Goal: Navigation & Orientation: Find specific page/section

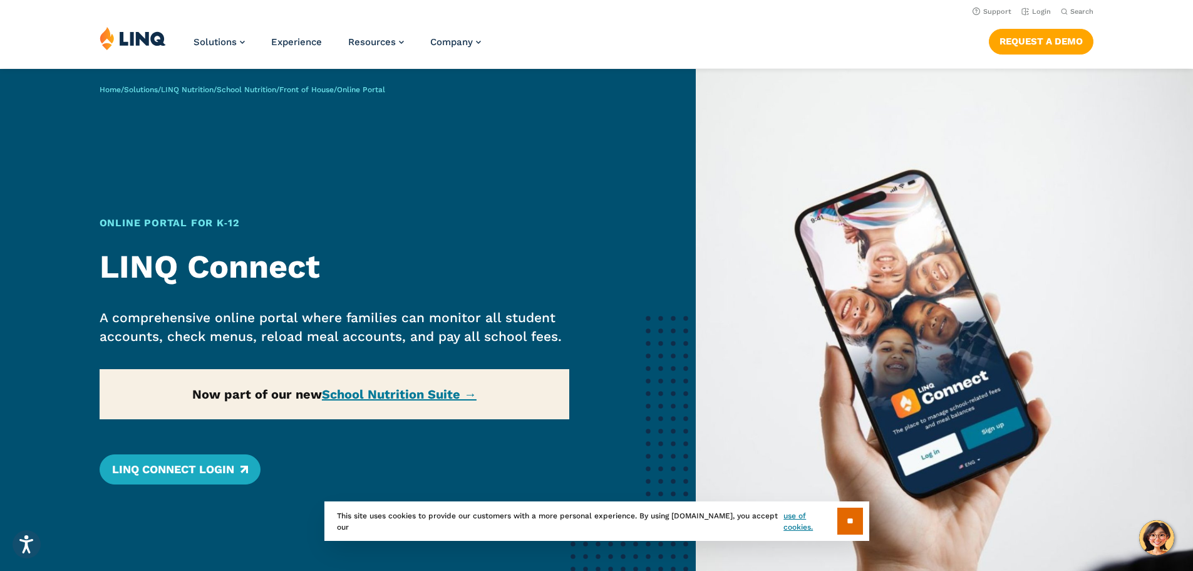
click at [385, 89] on span "Online Portal" at bounding box center [361, 89] width 48 height 9
click at [1032, 13] on link "Login" at bounding box center [1036, 12] width 29 height 8
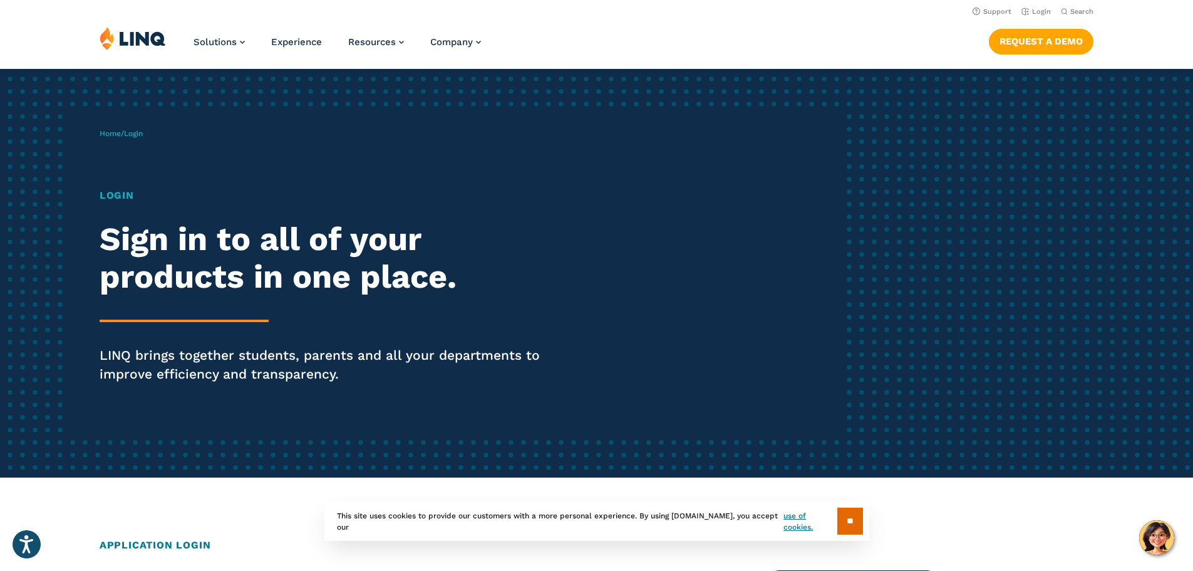
click at [114, 195] on h1 "Login" at bounding box center [330, 195] width 460 height 15
click at [139, 134] on span "Login" at bounding box center [133, 133] width 19 height 9
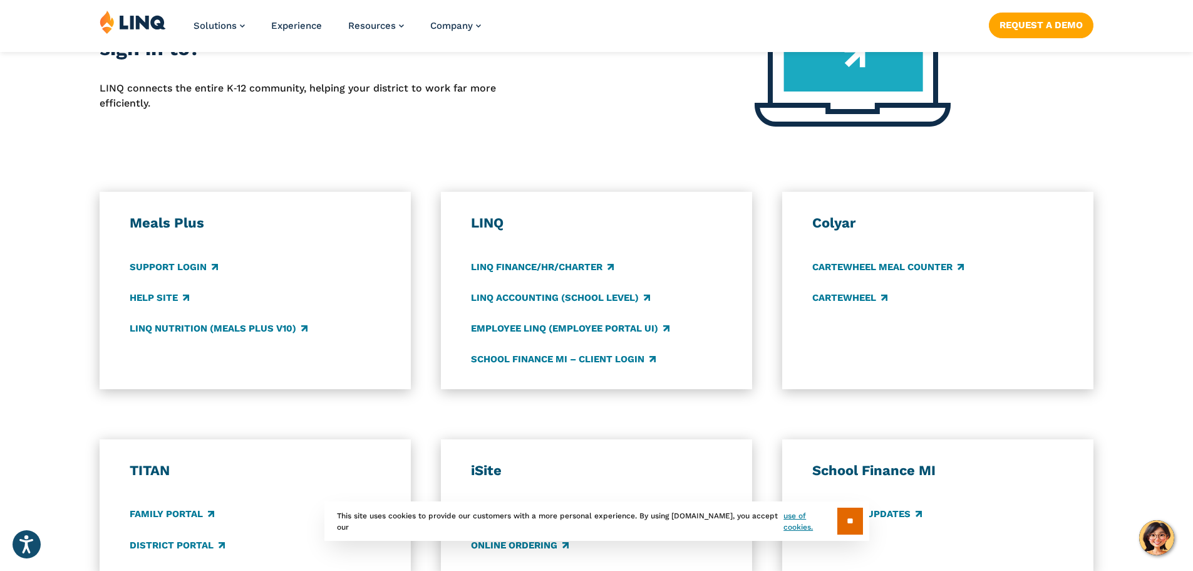
scroll to position [689, 0]
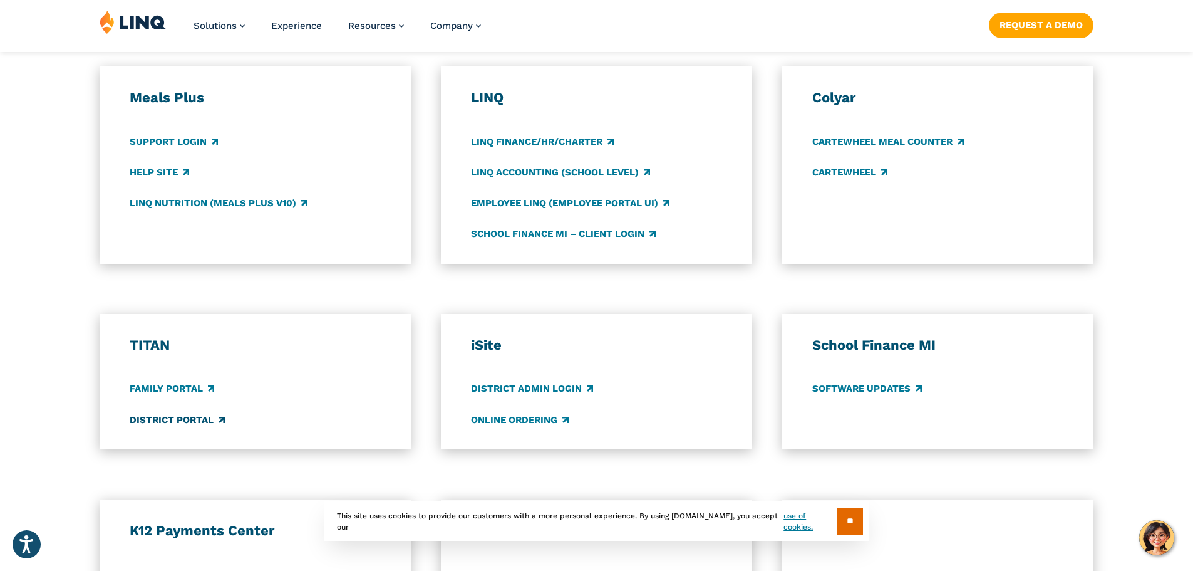
click at [182, 416] on link "District Portal" at bounding box center [177, 420] width 95 height 14
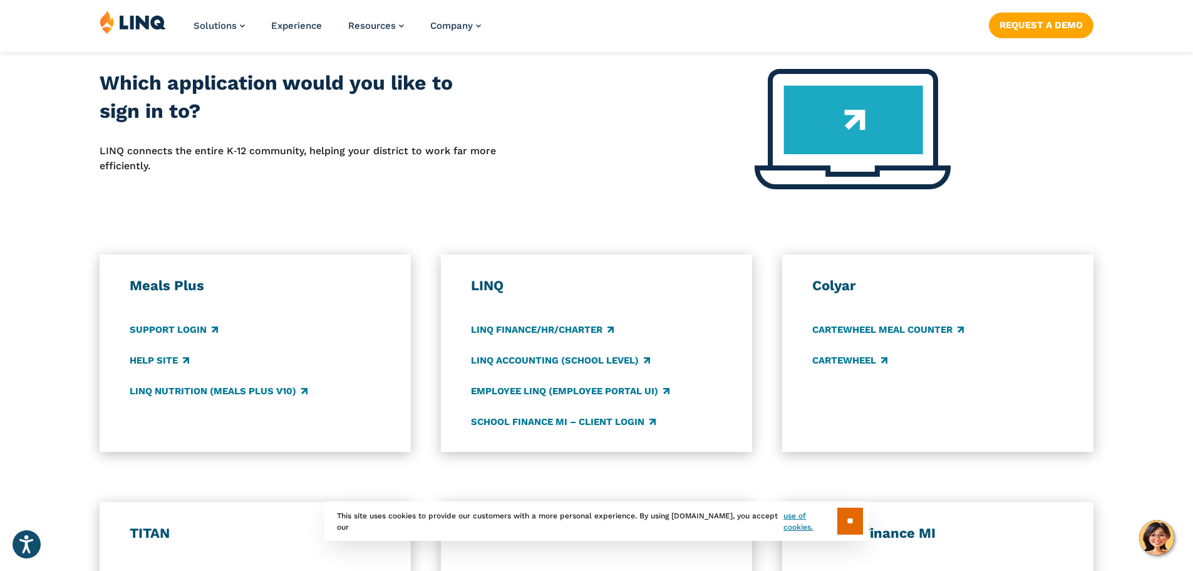
scroll to position [626, 0]
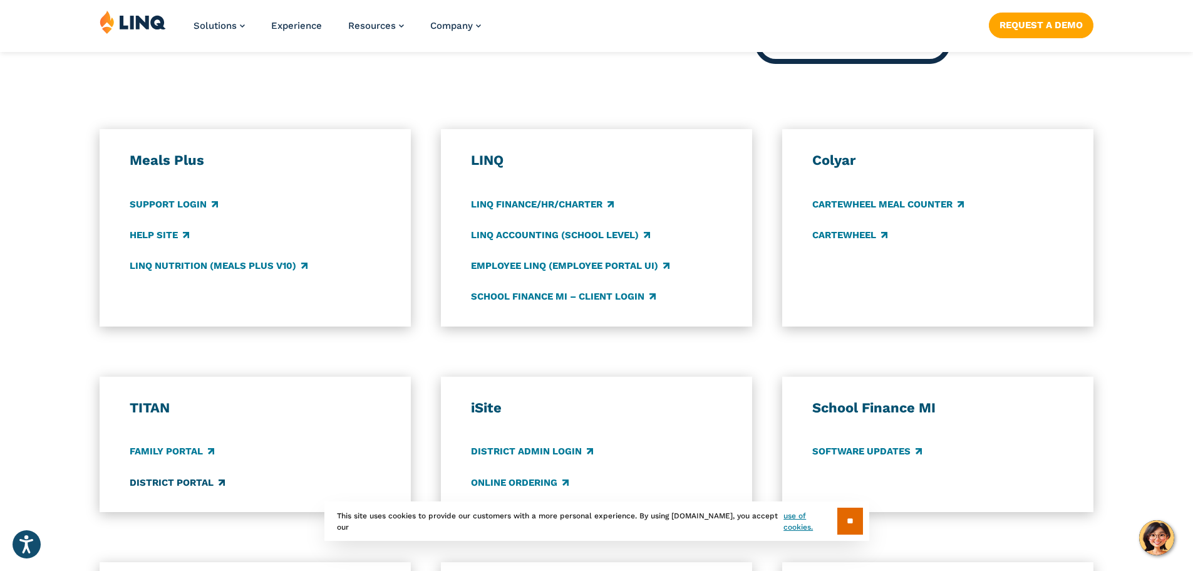
click at [205, 480] on link "District Portal" at bounding box center [177, 482] width 95 height 14
